Goal: Check status: Check status

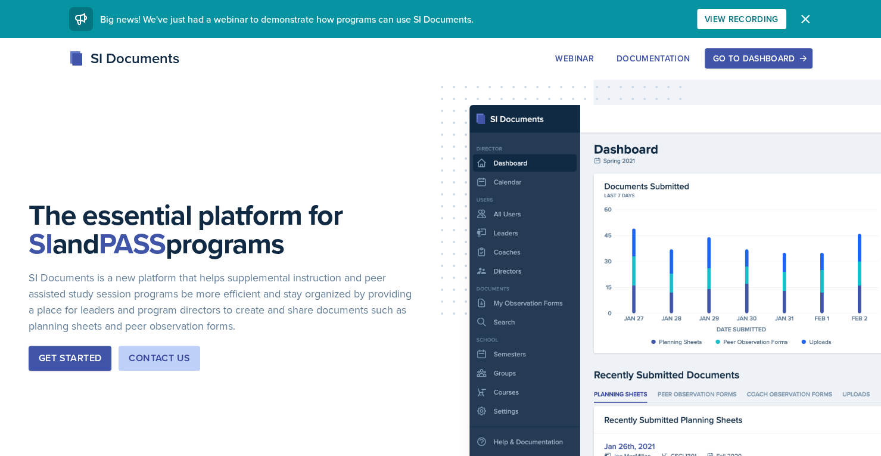
click at [788, 58] on div "Go to Dashboard" at bounding box center [758, 59] width 92 height 10
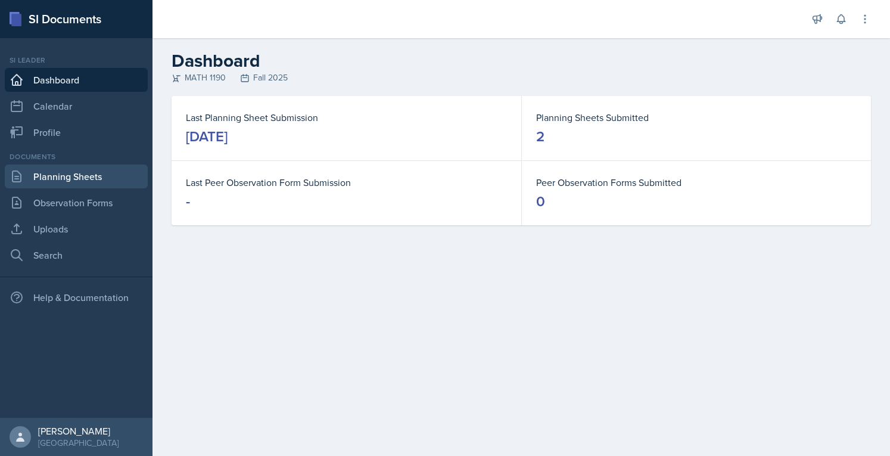
click at [117, 173] on link "Planning Sheets" at bounding box center [76, 176] width 143 height 24
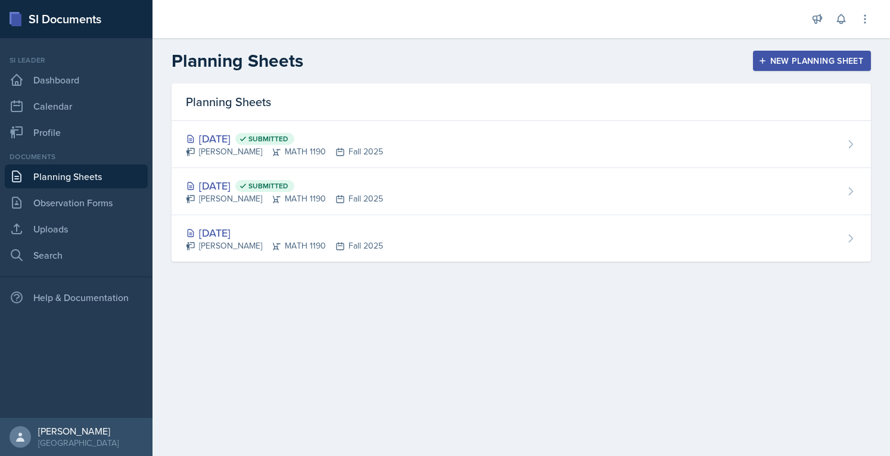
click at [252, 142] on div "[DATE] Submitted" at bounding box center [284, 138] width 197 height 16
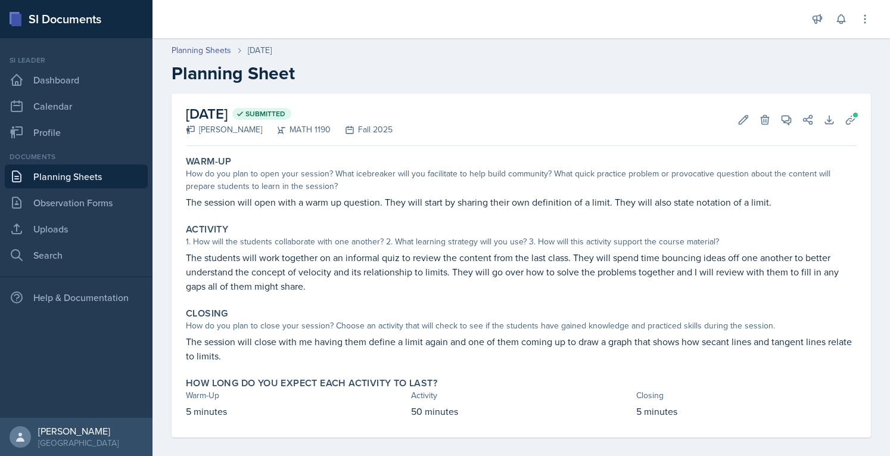
drag, startPoint x: 422, startPoint y: 235, endPoint x: 436, endPoint y: 323, distance: 89.2
click at [436, 323] on div "Warm-Up How do you plan to open your session? What icebreaker will you facilita…" at bounding box center [521, 294] width 671 height 286
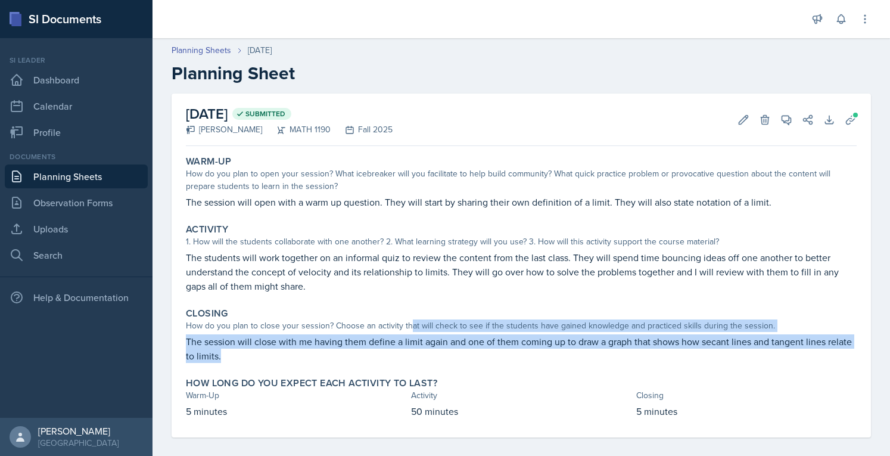
drag, startPoint x: 413, startPoint y: 357, endPoint x: 410, endPoint y: 322, distance: 35.3
click at [410, 322] on div "Closing How do you plan to close your session? Choose an activity that will che…" at bounding box center [521, 335] width 680 height 65
click at [410, 322] on div "How do you plan to close your session? Choose an activity that will check to se…" at bounding box center [521, 325] width 671 height 13
